Goal: Task Accomplishment & Management: Complete application form

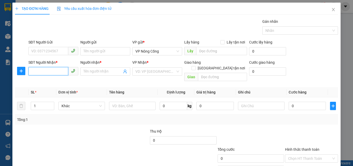
click at [31, 68] on input "SĐT Người Nhận *" at bounding box center [48, 71] width 40 height 8
type input "0972362368"
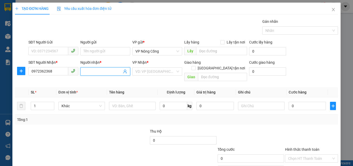
click at [95, 71] on input "Người nhận *" at bounding box center [102, 71] width 39 height 6
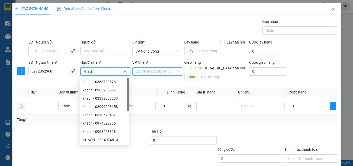
type input "khach"
click at [159, 71] on input "search" at bounding box center [155, 71] width 40 height 8
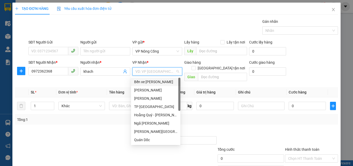
click at [147, 81] on div "Bến xe [PERSON_NAME]" at bounding box center [155, 82] width 43 height 6
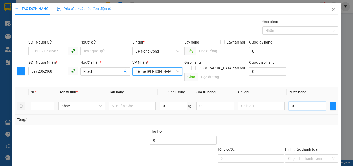
click at [293, 102] on input "0" at bounding box center [307, 106] width 37 height 8
type input "4"
type input "40"
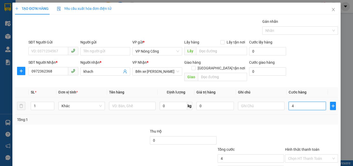
type input "40"
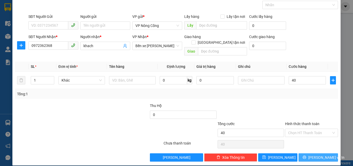
type input "40.000"
click at [310, 154] on span "[PERSON_NAME] và In" at bounding box center [326, 157] width 36 height 6
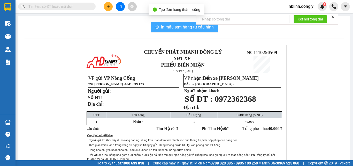
click at [185, 27] on span "In mẫu tem hàng tự cấu hình" at bounding box center [187, 27] width 53 height 6
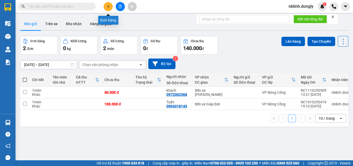
click at [108, 7] on icon "plus" at bounding box center [108, 6] width 0 height 3
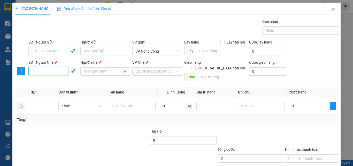
click at [34, 69] on input "SĐT Người Nhận *" at bounding box center [48, 71] width 40 height 8
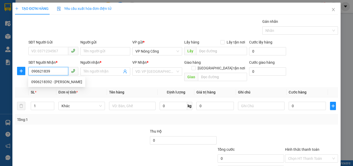
type input "0906218392"
click at [47, 81] on div "0906218392 - [PERSON_NAME]" at bounding box center [56, 82] width 51 height 6
type input "ngọc"
checkbox input "true"
type input "chợ chuồng"
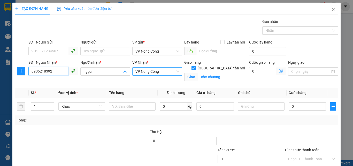
click at [155, 71] on span "VP Nông Cống" at bounding box center [157, 71] width 44 height 8
type input "0906218392"
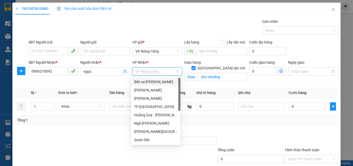
click at [147, 81] on div "Bến xe [PERSON_NAME]" at bounding box center [155, 82] width 43 height 6
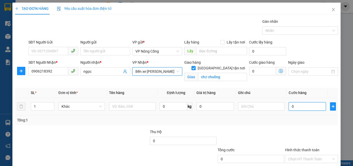
click at [296, 106] on input "0" at bounding box center [307, 106] width 37 height 8
type input "4"
type input "40"
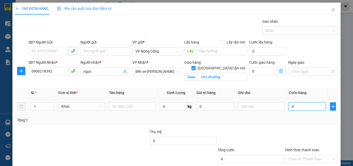
type input "40"
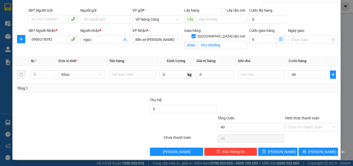
type input "40.000"
click at [296, 118] on label "Hình thức thanh toán" at bounding box center [302, 118] width 34 height 4
click at [296, 123] on input "Hình thức thanh toán" at bounding box center [309, 127] width 43 height 8
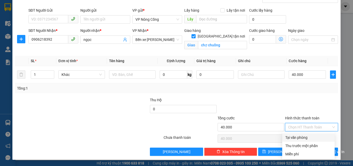
drag, startPoint x: 297, startPoint y: 136, endPoint x: 293, endPoint y: 132, distance: 6.0
click at [294, 133] on div "Tại văn phòng" at bounding box center [308, 137] width 52 height 8
type input "0"
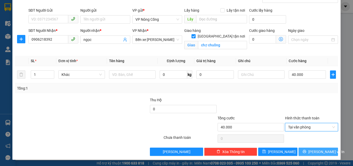
click at [309, 152] on button "[PERSON_NAME] và In" at bounding box center [318, 151] width 40 height 8
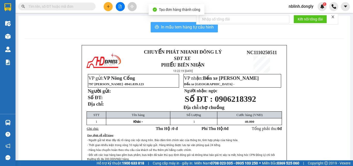
click at [188, 27] on span "In mẫu tem hàng tự cấu hình" at bounding box center [187, 27] width 53 height 6
